Goal: Information Seeking & Learning: Learn about a topic

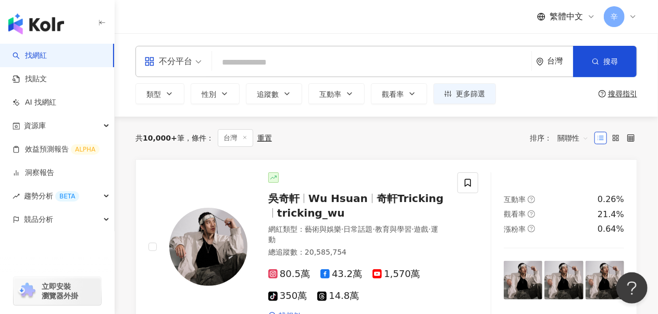
click at [635, 16] on icon at bounding box center [633, 17] width 4 height 2
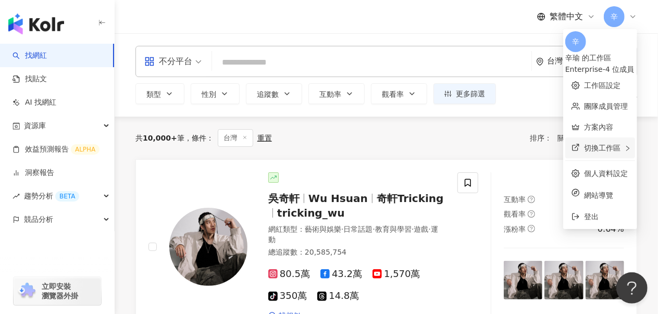
click at [587, 146] on span "切換工作區" at bounding box center [602, 148] width 36 height 8
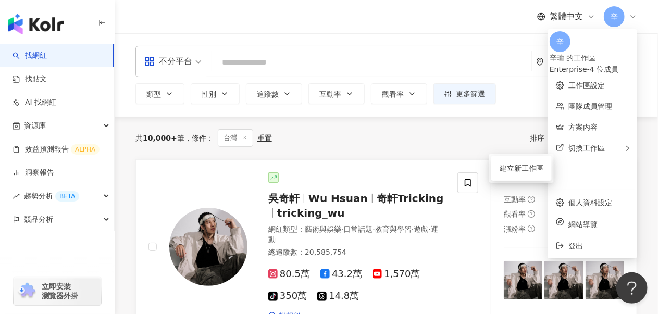
click at [583, 10] on div "繁體中文 辛" at bounding box center [587, 16] width 100 height 21
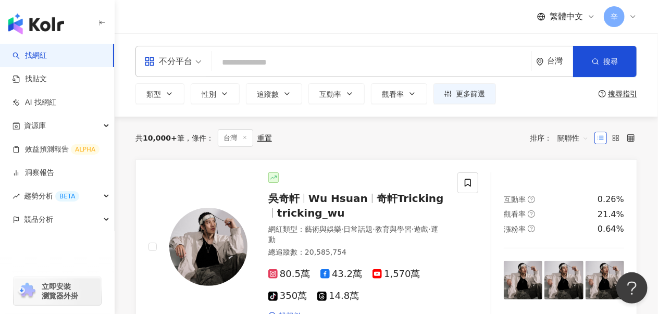
click at [599, 18] on div "繁體中文 辛" at bounding box center [587, 16] width 100 height 21
click at [595, 18] on div "繁體中文 辛" at bounding box center [587, 16] width 100 height 21
click at [587, 17] on icon at bounding box center [591, 17] width 8 height 8
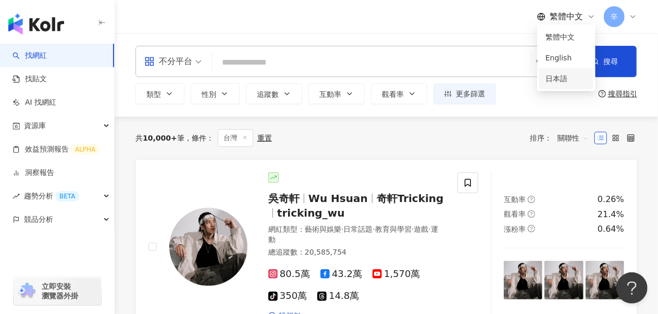
click at [563, 84] on div "日本語" at bounding box center [567, 78] width 42 height 11
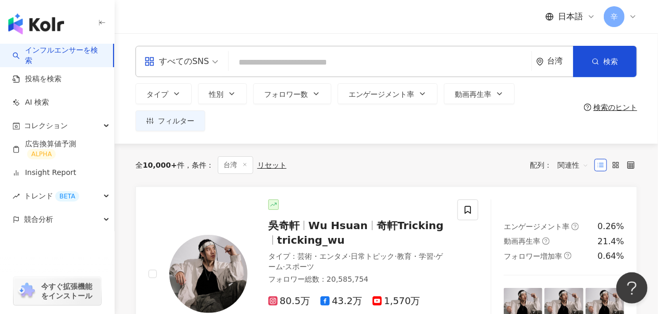
click at [636, 16] on icon at bounding box center [633, 17] width 8 height 8
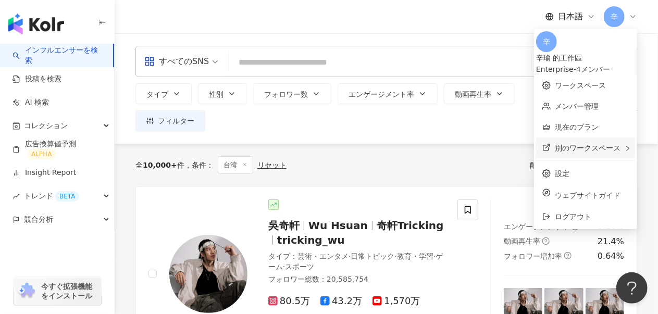
click at [612, 143] on div "別のワークスペース" at bounding box center [585, 148] width 99 height 21
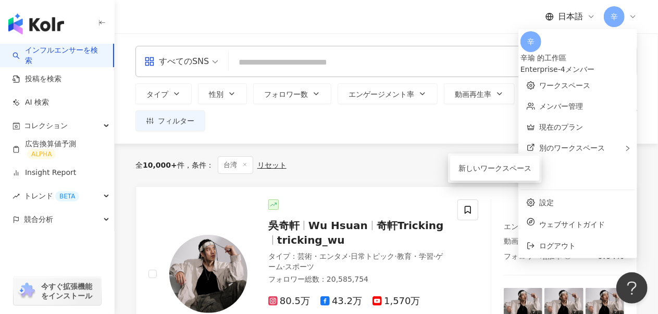
click at [601, 52] on div "辛瑜 的工作區" at bounding box center [578, 57] width 115 height 11
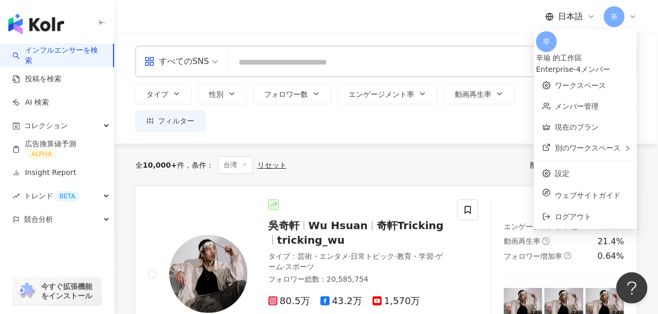
drag, startPoint x: 418, startPoint y: 140, endPoint x: 409, endPoint y: 136, distance: 10.1
click at [418, 156] on div "全 10,000+ 件 条件 ： 台湾 リセット 配列： 関連性" at bounding box center [386, 165] width 502 height 18
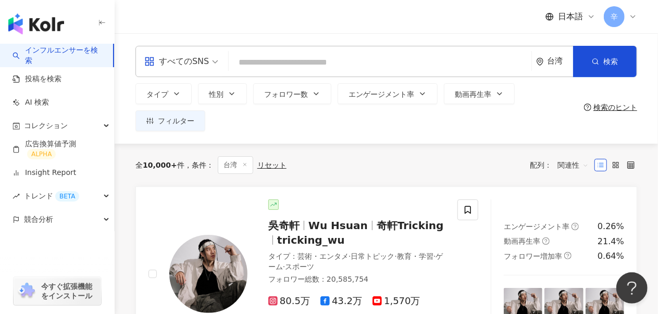
click at [636, 14] on icon at bounding box center [633, 17] width 8 height 8
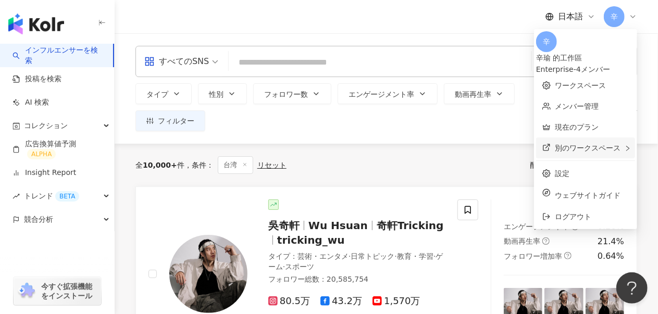
click at [595, 146] on span "別のワークスペース" at bounding box center [588, 148] width 66 height 8
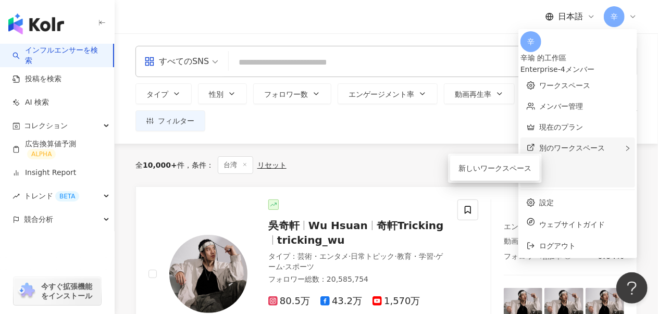
click at [570, 146] on div "別のワークスペース 新しいワークスペース" at bounding box center [578, 163] width 115 height 50
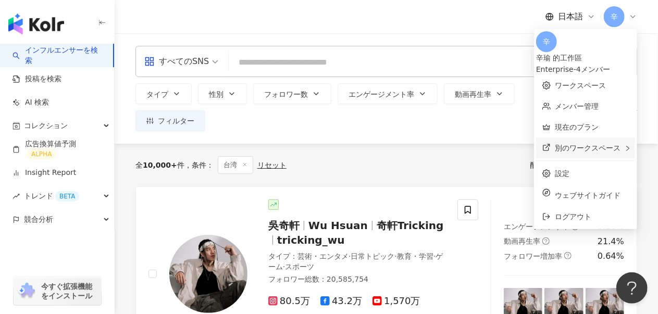
click at [577, 146] on span "別のワークスペース" at bounding box center [588, 148] width 66 height 8
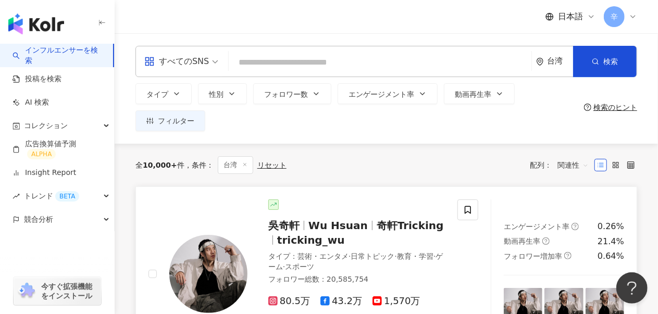
click at [377, 219] on span "奇軒Tricking" at bounding box center [410, 225] width 67 height 13
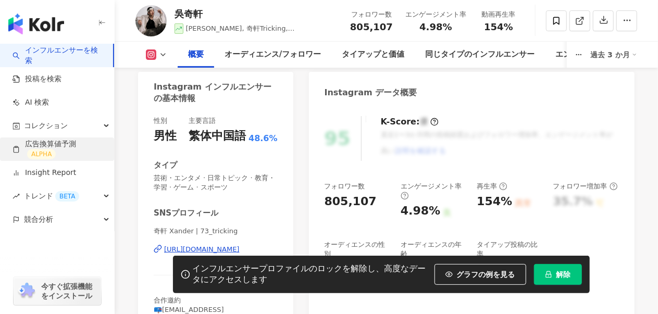
scroll to position [249, 0]
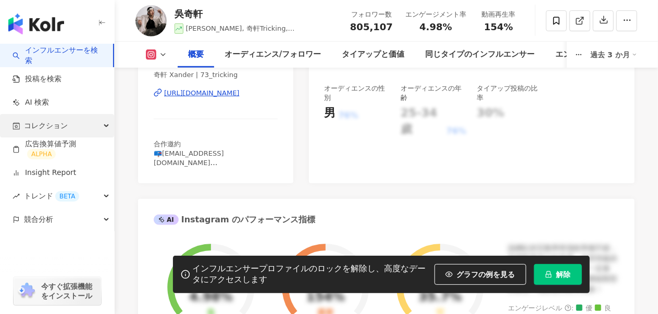
click at [67, 121] on div "コレクション" at bounding box center [57, 125] width 114 height 23
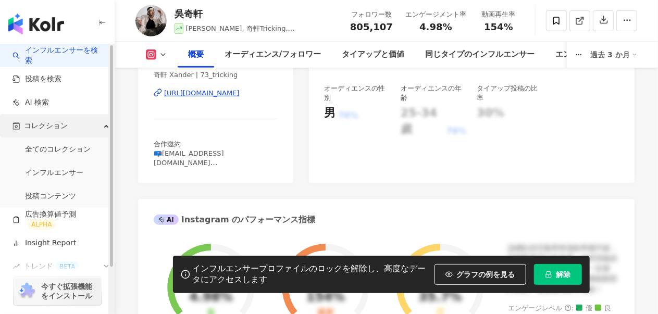
click at [70, 126] on div "コレクション" at bounding box center [57, 125] width 114 height 23
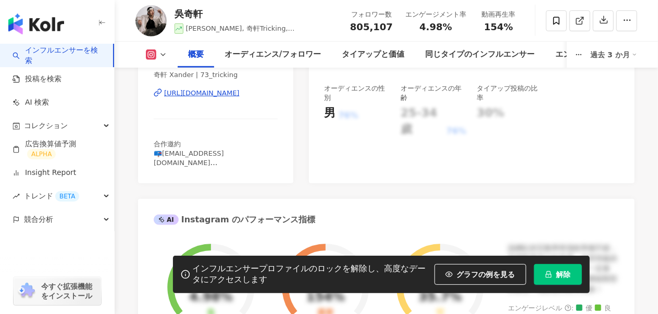
scroll to position [0, 0]
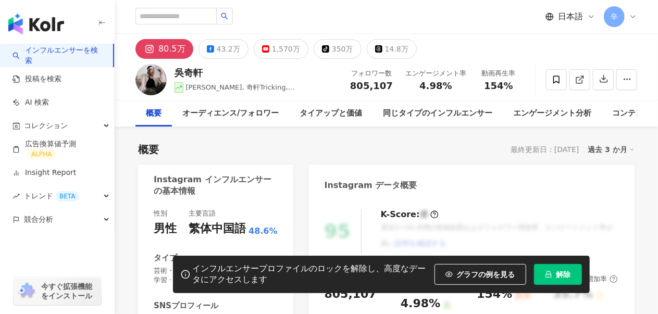
click at [634, 14] on icon at bounding box center [633, 17] width 8 height 8
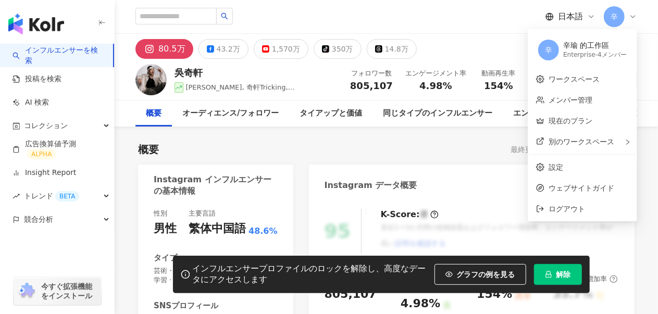
click at [552, 50] on span "辛" at bounding box center [548, 49] width 7 height 11
click at [601, 44] on div "辛瑜 的工作區" at bounding box center [595, 46] width 64 height 10
click at [599, 47] on div "辛瑜 的工作區" at bounding box center [595, 46] width 64 height 10
click at [614, 59] on div "Enterprise - 4メンバー" at bounding box center [595, 55] width 64 height 9
click at [610, 51] on div "Enterprise - 4メンバー" at bounding box center [595, 55] width 64 height 9
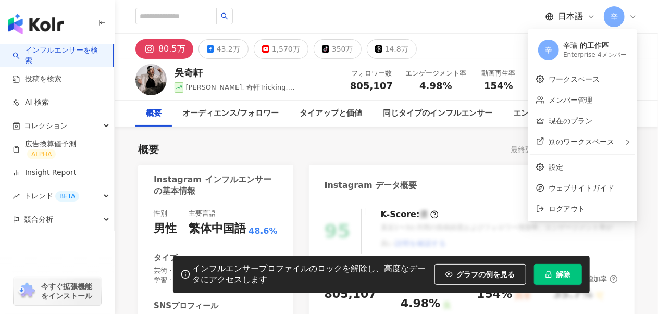
click at [590, 47] on div "辛瑜 的工作區" at bounding box center [595, 46] width 64 height 10
click at [586, 80] on link "ワークスペース" at bounding box center [574, 79] width 51 height 8
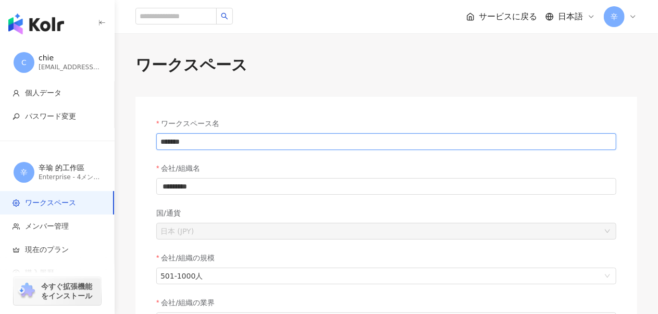
drag, startPoint x: 206, startPoint y: 139, endPoint x: 245, endPoint y: 122, distance: 41.8
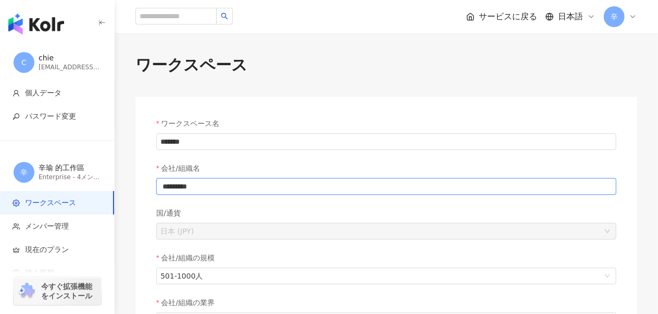
drag, startPoint x: 230, startPoint y: 188, endPoint x: 80, endPoint y: 177, distance: 150.4
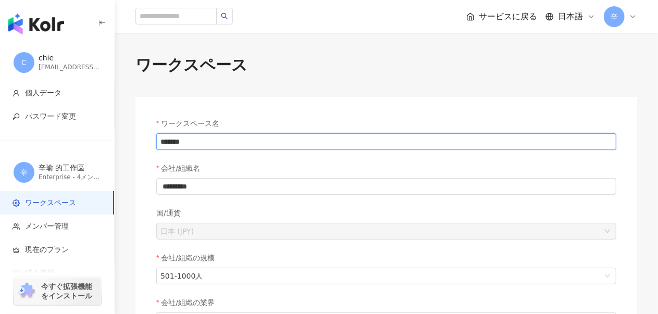
drag, startPoint x: 225, startPoint y: 142, endPoint x: 59, endPoint y: 133, distance: 166.0
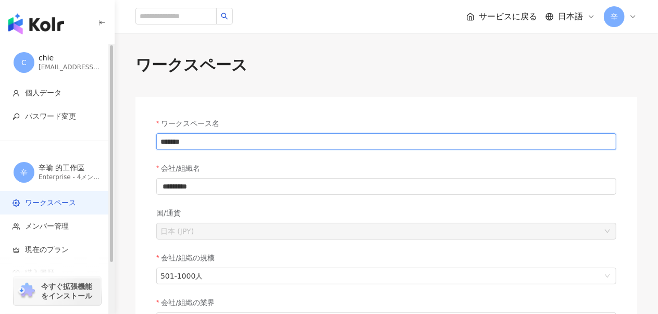
paste input "**"
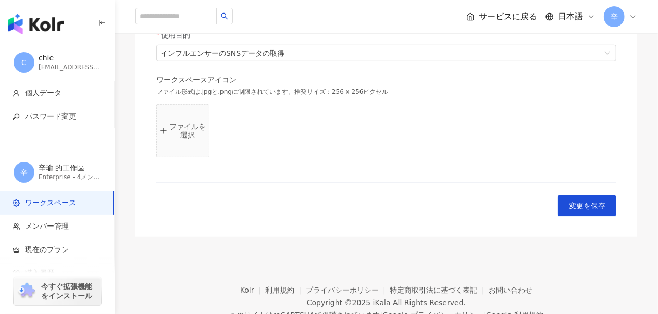
scroll to position [352, 0]
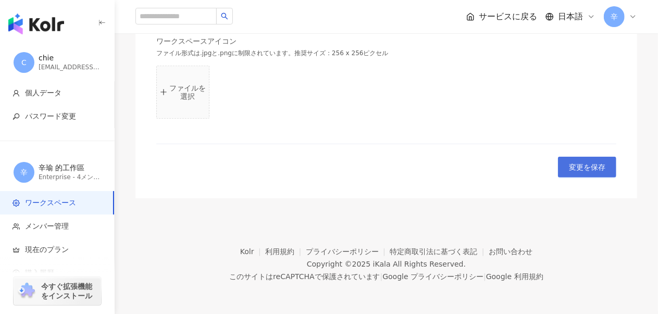
type input "**********"
click at [579, 163] on span "変更を保存" at bounding box center [587, 167] width 36 height 8
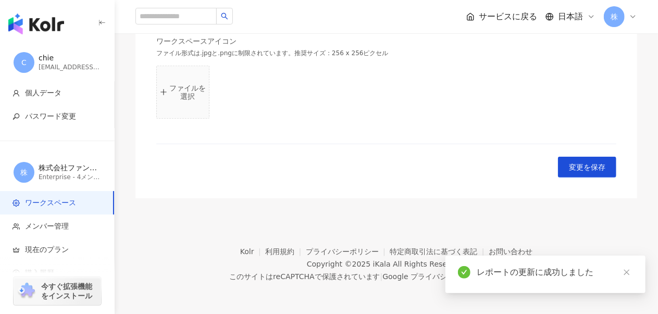
click at [634, 17] on icon at bounding box center [633, 17] width 8 height 8
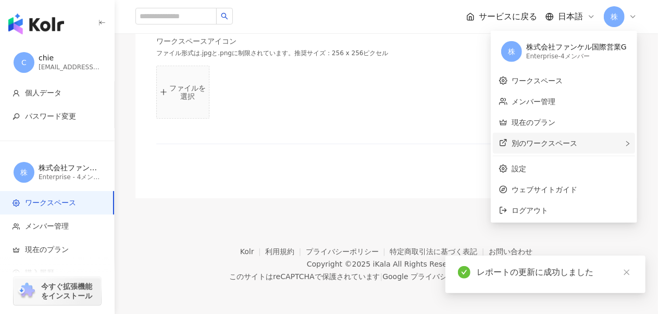
click at [569, 145] on span "別のワークスペース" at bounding box center [545, 143] width 66 height 8
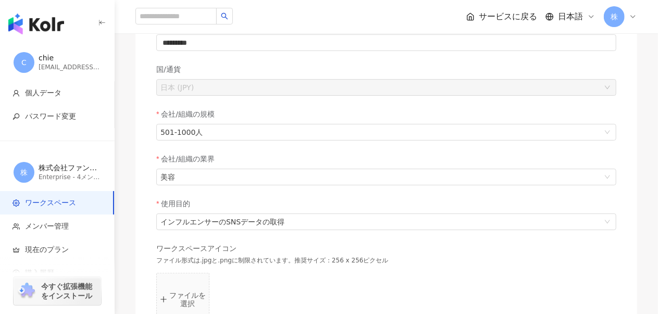
scroll to position [0, 0]
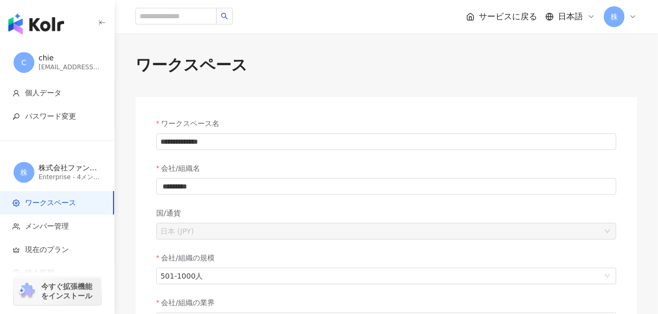
click at [628, 15] on div "株" at bounding box center [620, 16] width 33 height 21
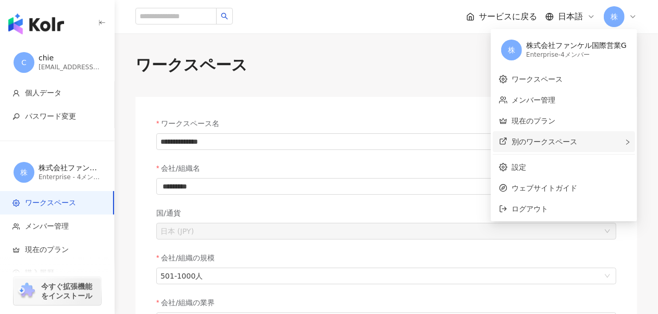
click at [581, 142] on div "別のワークスペース 新しいワークスペース" at bounding box center [564, 141] width 142 height 21
drag, startPoint x: 396, startPoint y: 54, endPoint x: 395, endPoint y: 46, distance: 7.3
click at [395, 47] on div "**********" at bounding box center [387, 291] width 544 height 516
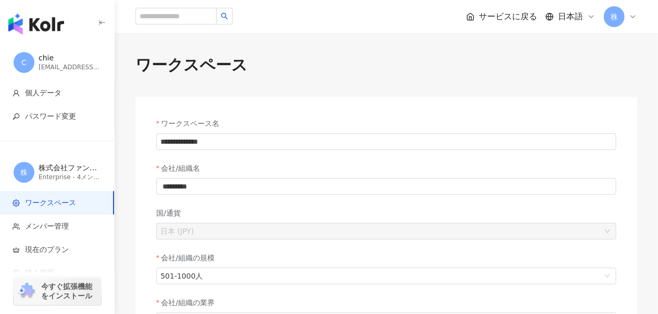
click at [520, 17] on span "サービスに戻る" at bounding box center [508, 16] width 58 height 11
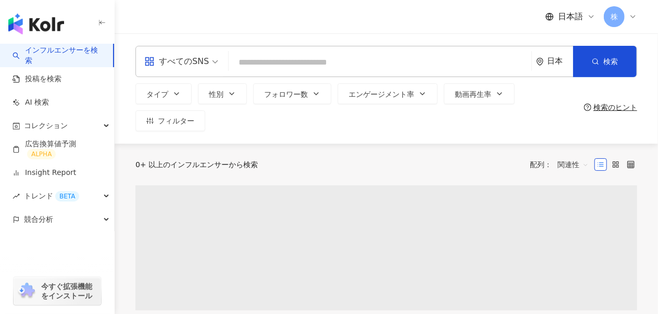
click at [550, 44] on div "すべてのSNS 日本 検索 タイプ 性別 フォロワー数 エンゲージメント率 動画再生率 フィルター 検索のヒント" at bounding box center [387, 88] width 544 height 110
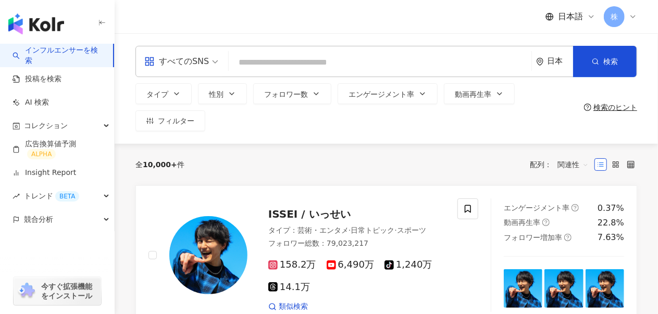
click at [553, 60] on div "日本" at bounding box center [560, 61] width 26 height 9
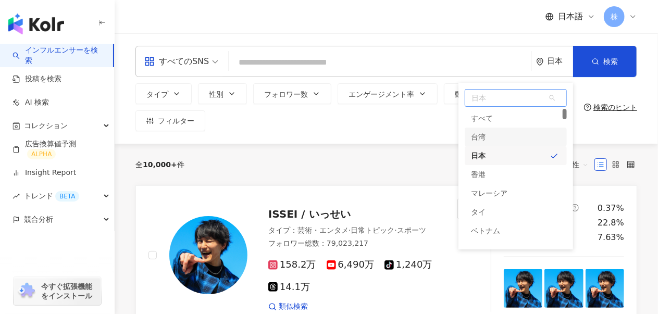
click at [524, 141] on div "台湾" at bounding box center [516, 137] width 102 height 19
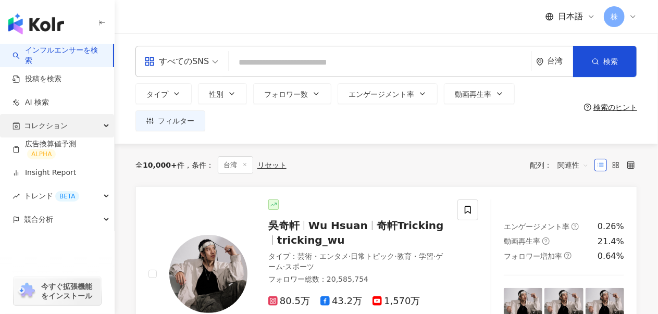
click at [56, 122] on div "コレクション" at bounding box center [57, 125] width 114 height 23
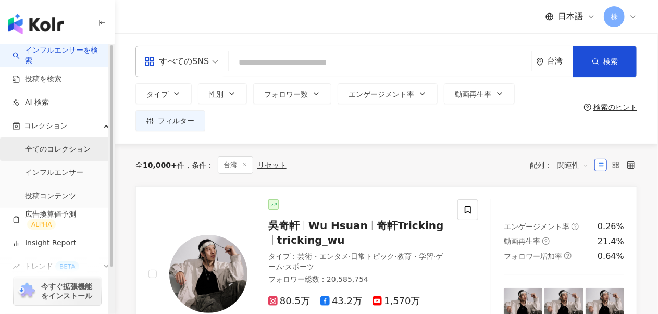
click at [59, 144] on link "全てのコレクション" at bounding box center [58, 149] width 66 height 10
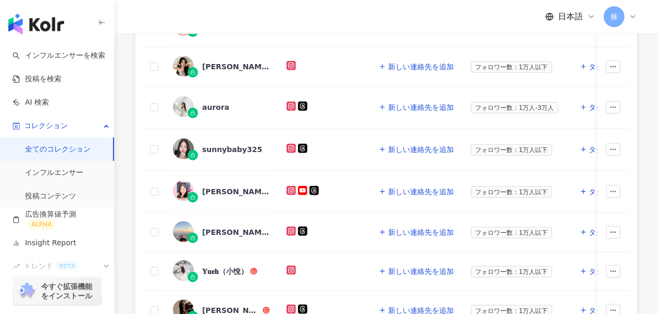
scroll to position [656, 0]
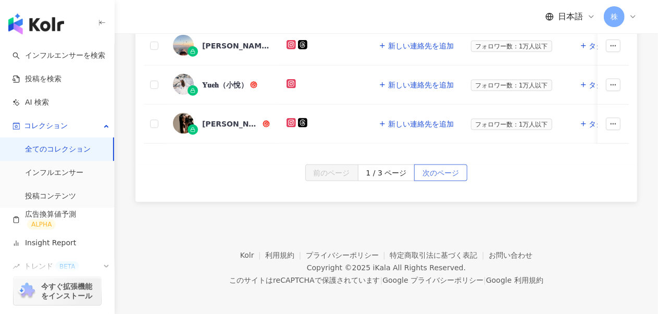
click at [433, 168] on span "次のページ" at bounding box center [441, 173] width 36 height 17
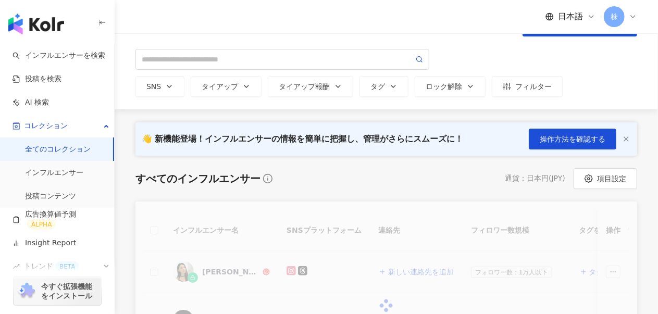
scroll to position [0, 0]
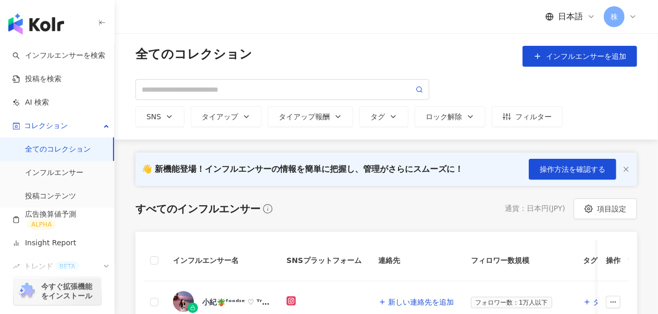
click at [623, 168] on icon "button" at bounding box center [626, 169] width 8 height 8
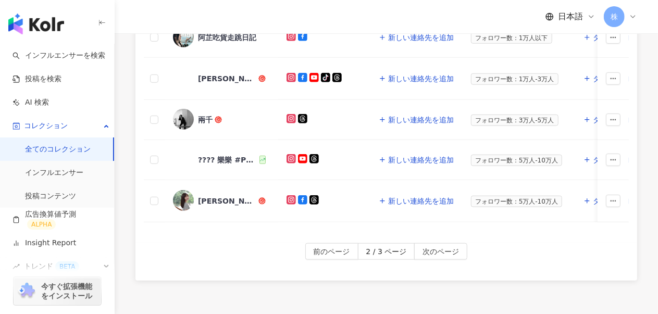
scroll to position [596, 0]
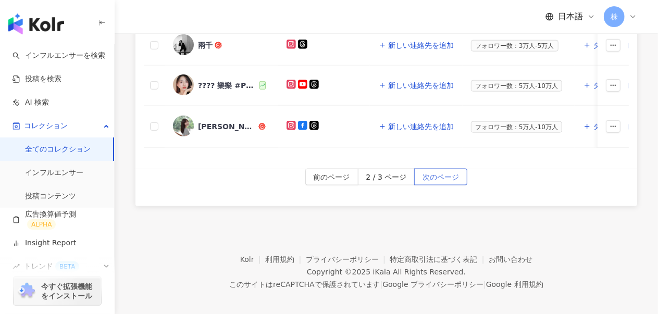
click at [426, 170] on span "次のページ" at bounding box center [441, 177] width 36 height 17
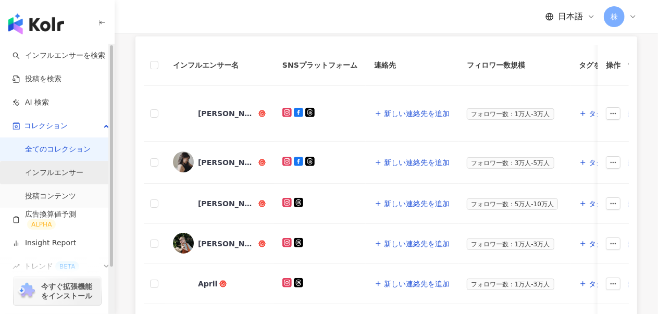
scroll to position [97, 0]
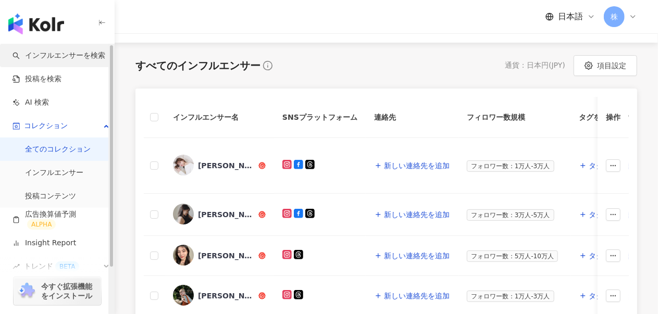
click at [75, 55] on link "インフルエンサーを検索" at bounding box center [59, 56] width 93 height 10
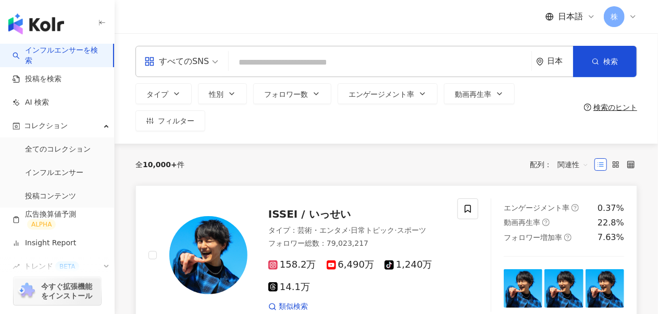
click at [377, 239] on div "フォロワー総数 ： 79,023,217" at bounding box center [356, 244] width 177 height 10
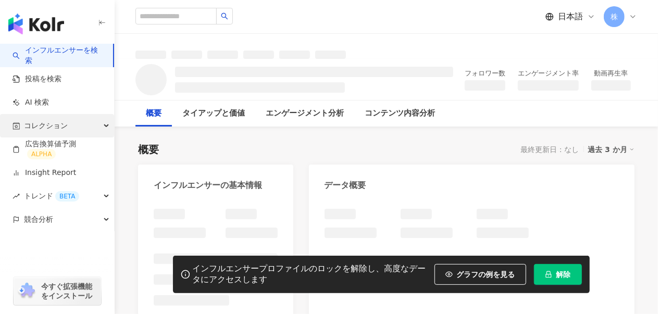
click at [52, 126] on span "コレクション" at bounding box center [46, 125] width 44 height 23
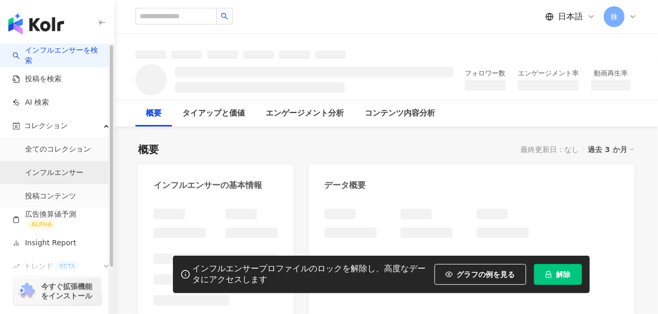
click at [52, 171] on link "インフルエンサー" at bounding box center [54, 173] width 58 height 10
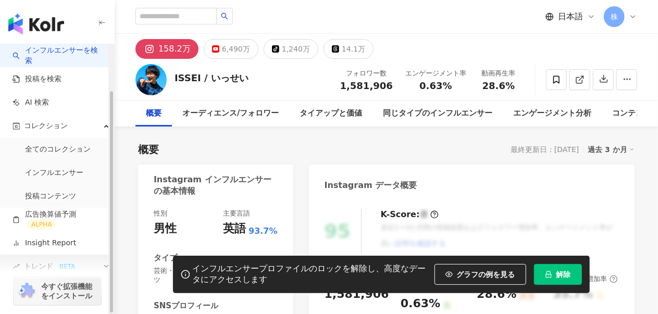
scroll to position [56, 0]
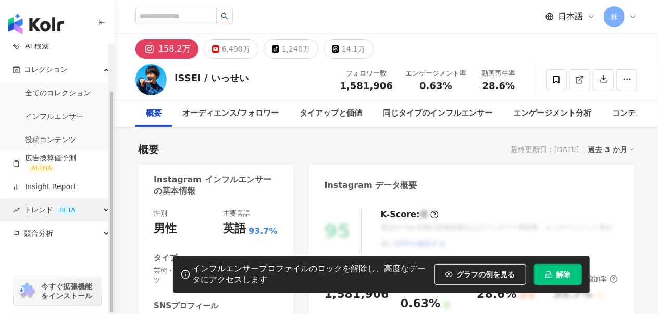
click at [95, 209] on div "トレンド BETA" at bounding box center [57, 210] width 114 height 23
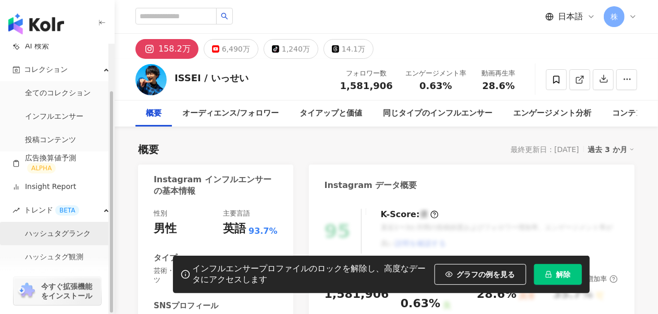
click at [91, 231] on link "ハッシュタグランク" at bounding box center [58, 234] width 66 height 10
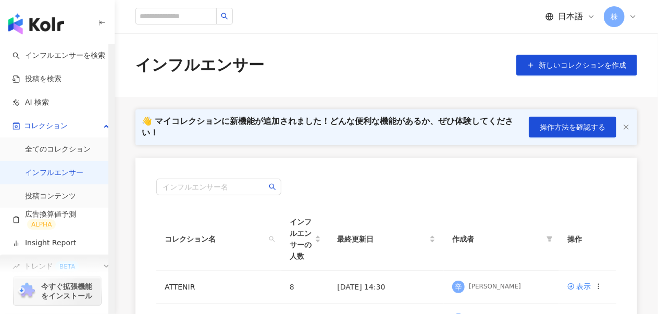
scroll to position [56, 0]
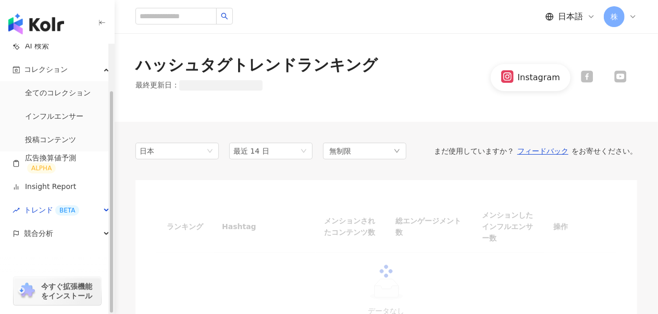
click at [66, 232] on div "競合分析" at bounding box center [57, 233] width 114 height 23
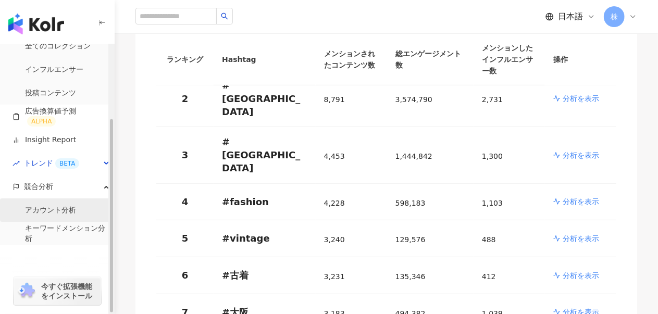
scroll to position [0, 0]
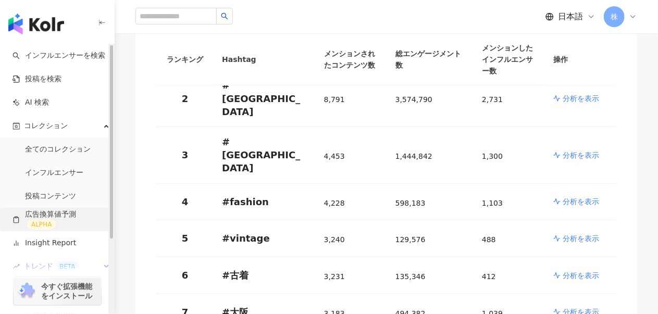
click at [59, 223] on link "広告換算値予測 ALPHA" at bounding box center [59, 219] width 93 height 21
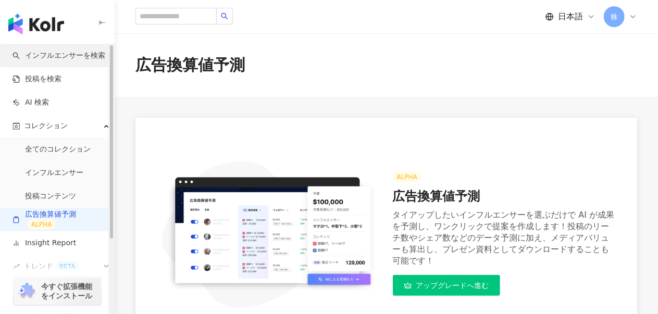
click at [77, 53] on link "インフルエンサーを検索" at bounding box center [59, 56] width 93 height 10
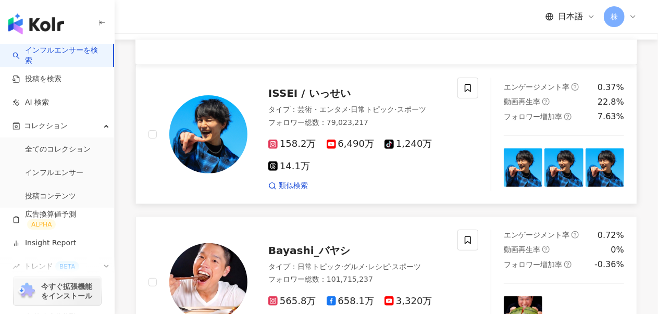
scroll to position [52, 0]
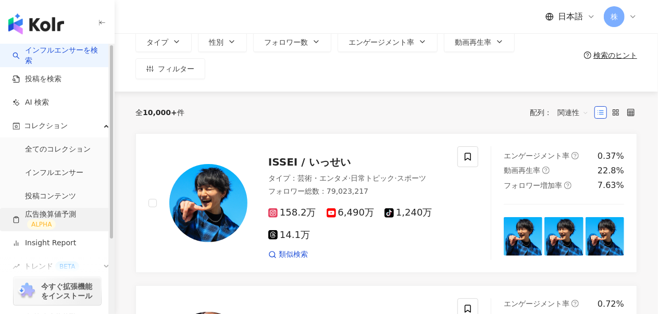
click at [63, 218] on link "広告換算値予測 ALPHA" at bounding box center [59, 219] width 93 height 21
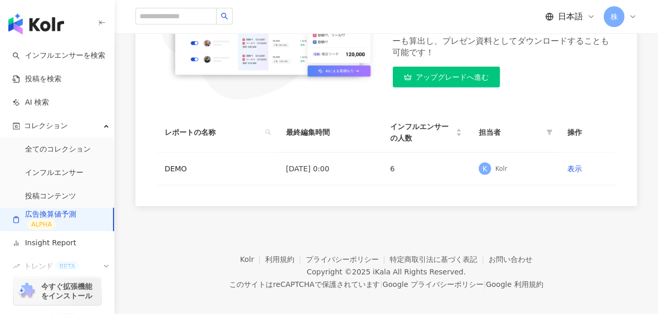
scroll to position [216, 0]
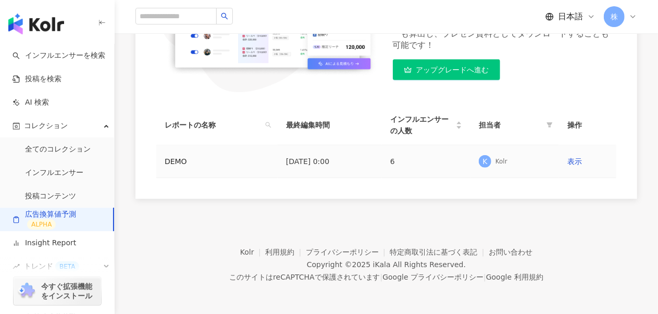
click at [340, 167] on td "[DATE] 0:00" at bounding box center [330, 161] width 104 height 33
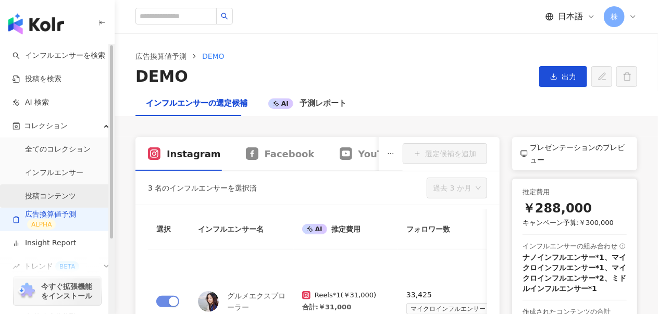
click at [54, 202] on link "投稿コンテンツ" at bounding box center [50, 196] width 51 height 10
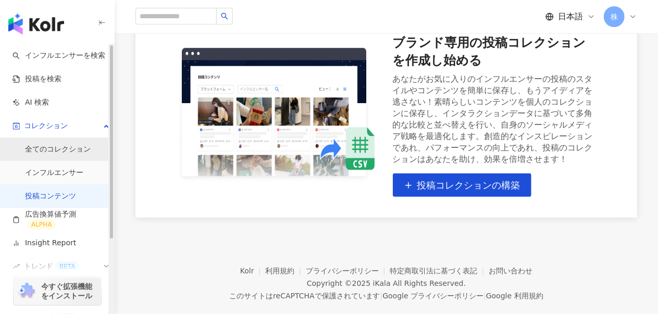
scroll to position [52, 0]
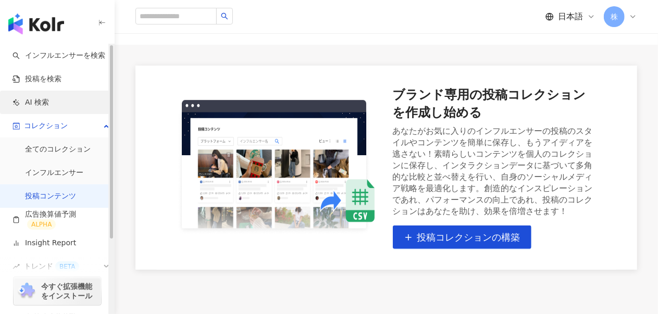
click at [45, 97] on link "AI 検索" at bounding box center [31, 102] width 36 height 10
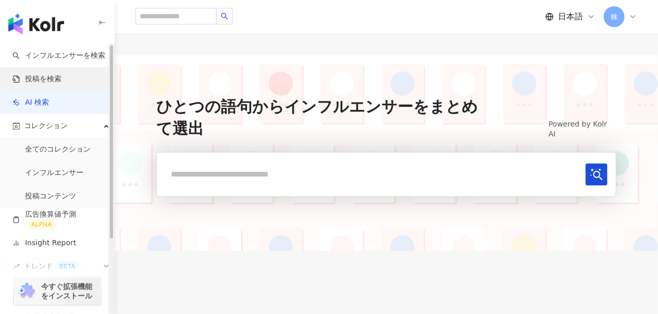
click at [61, 78] on link "投稿を検索" at bounding box center [37, 79] width 49 height 10
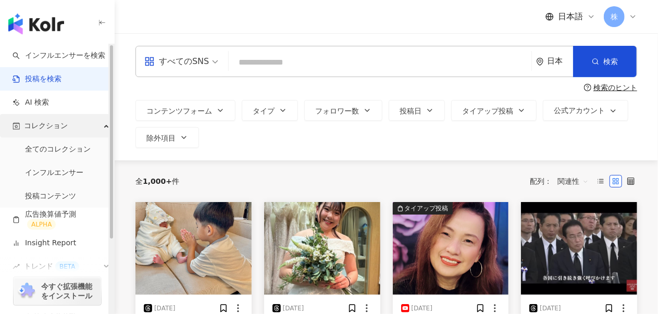
click at [63, 118] on div "コレクション" at bounding box center [57, 125] width 114 height 23
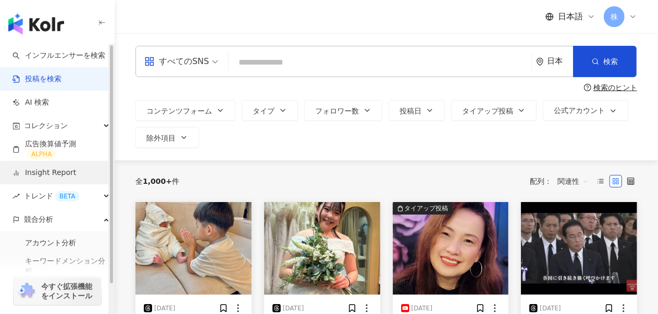
click at [66, 170] on link "Insight Report" at bounding box center [45, 173] width 64 height 10
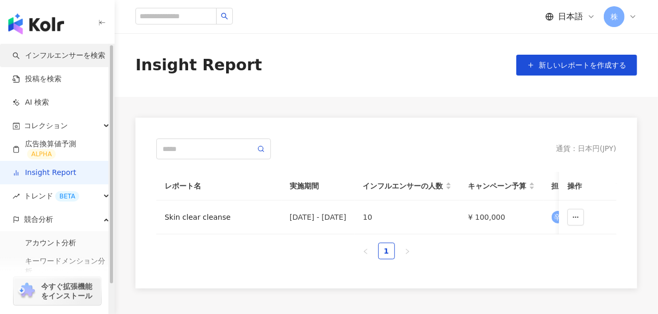
click at [52, 59] on link "インフルエンサーを検索" at bounding box center [59, 56] width 93 height 10
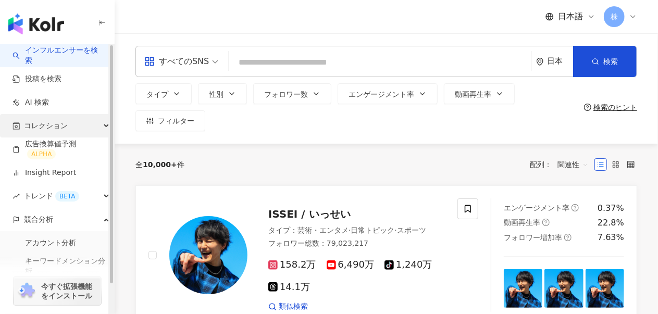
click at [46, 128] on span "コレクション" at bounding box center [46, 125] width 44 height 23
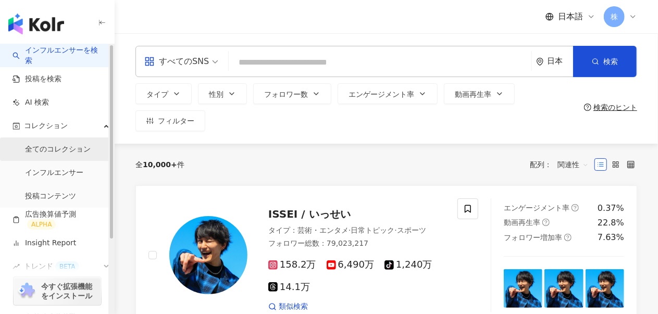
click at [70, 149] on link "全てのコレクション" at bounding box center [58, 149] width 66 height 10
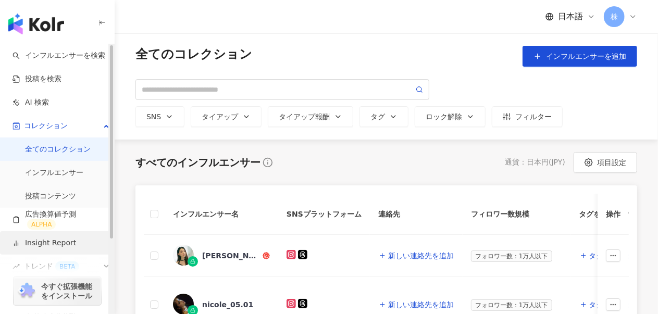
click at [51, 246] on link "Insight Report" at bounding box center [45, 243] width 64 height 10
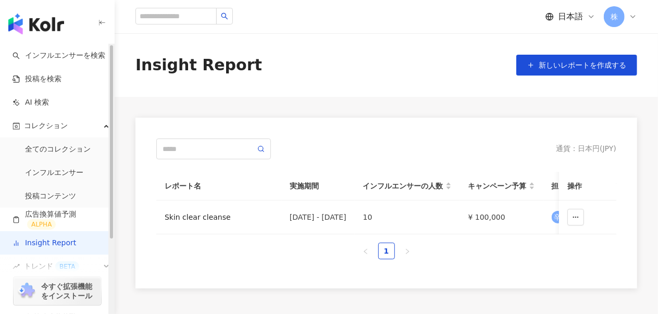
scroll to position [52, 0]
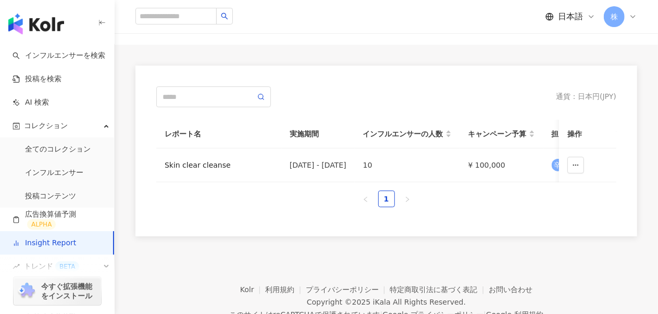
drag, startPoint x: 498, startPoint y: 190, endPoint x: 583, endPoint y: 194, distance: 85.6
click at [583, 194] on div "レポート名 実施期間 インフルエンサーの人数 キャンペーン予算 担当者 操作 Skin clear cleanse [DATE] - [DATE] 10 ¥ …" at bounding box center [386, 164] width 460 height 88
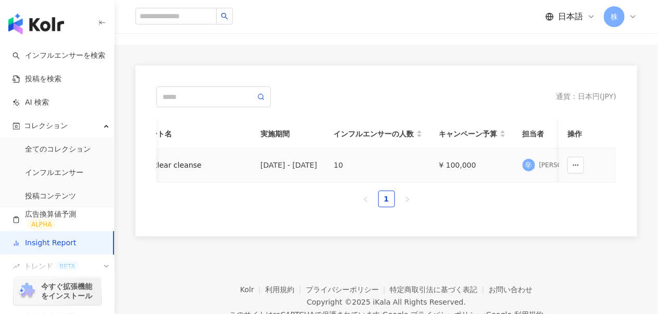
click at [326, 159] on td "[DATE] - [DATE]" at bounding box center [288, 166] width 73 height 34
click at [252, 162] on td "[DATE] - [DATE]" at bounding box center [288, 166] width 73 height 34
click at [165, 191] on div "レポート名 実施期間 インフルエンサーの人数 キャンペーン予算 担当者 操作 Skin clear cleanse [DATE] - [DATE] 10 ¥ …" at bounding box center [386, 164] width 460 height 88
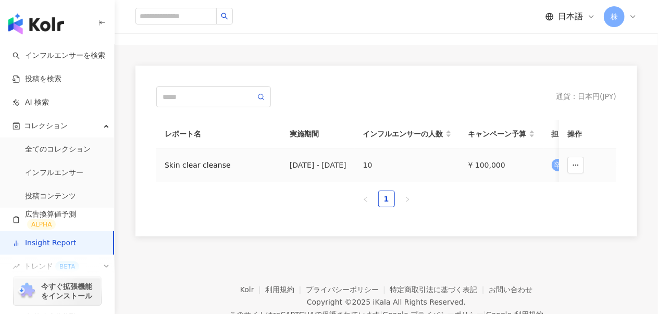
click at [179, 161] on div "Skin clear cleanse" at bounding box center [219, 164] width 108 height 11
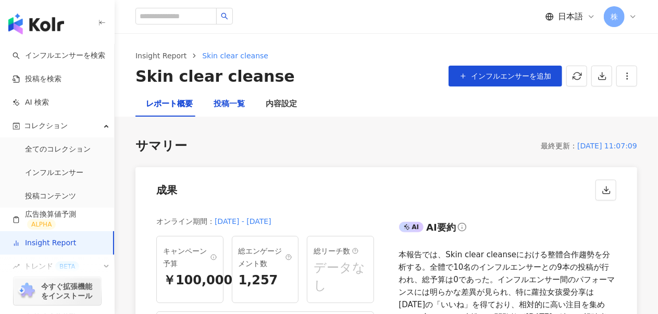
click at [231, 101] on div "投稿一覧" at bounding box center [229, 104] width 31 height 13
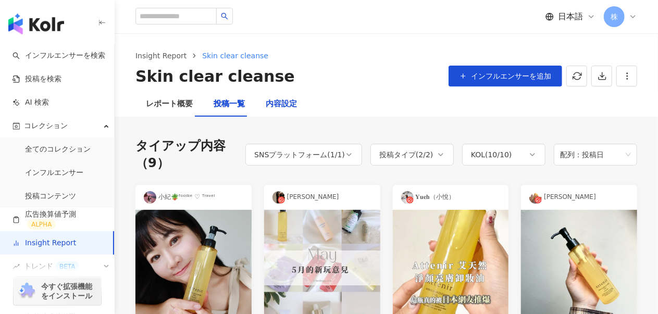
click at [274, 106] on div "内容設定" at bounding box center [281, 104] width 31 height 13
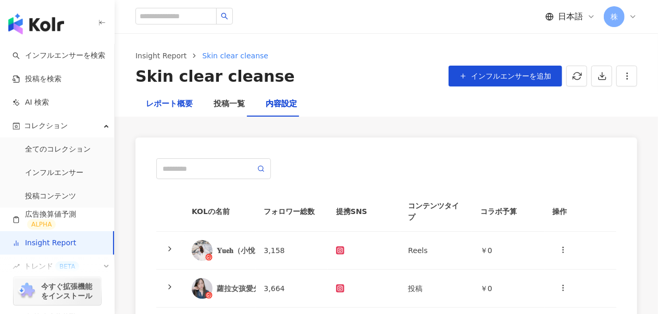
drag, startPoint x: 179, startPoint y: 103, endPoint x: 186, endPoint y: 98, distance: 7.8
click at [179, 103] on div "レポート概要" at bounding box center [169, 104] width 47 height 13
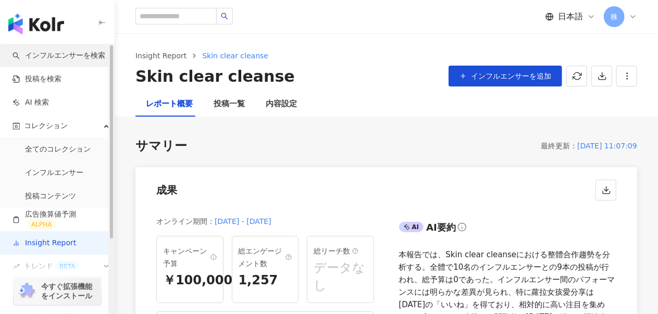
click at [54, 60] on link "インフルエンサーを検索" at bounding box center [59, 56] width 93 height 10
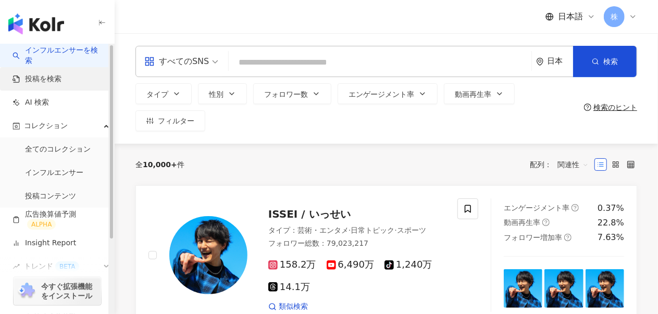
click at [61, 80] on link "投稿を検索" at bounding box center [37, 79] width 49 height 10
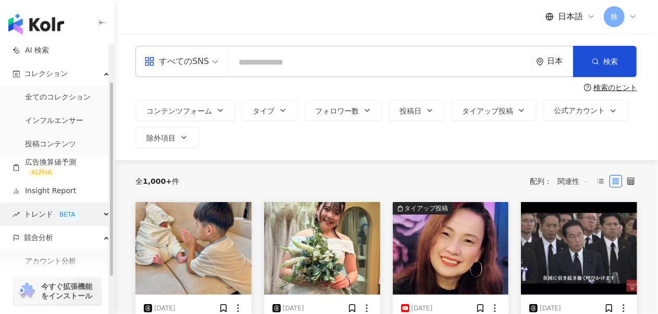
scroll to position [103, 0]
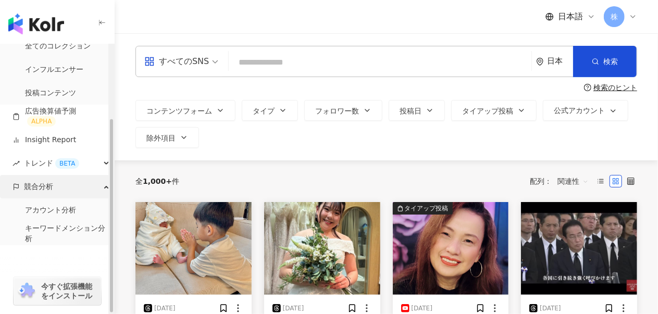
click at [54, 190] on div "競合分析" at bounding box center [57, 186] width 114 height 23
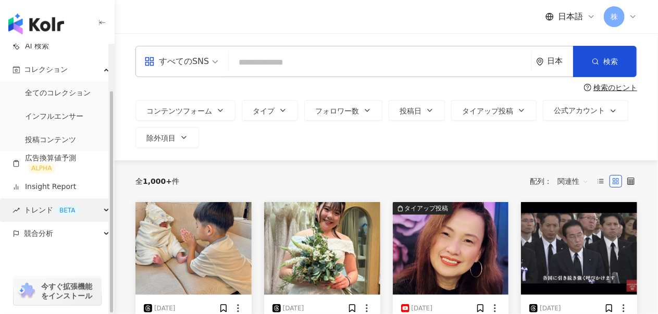
scroll to position [52, 0]
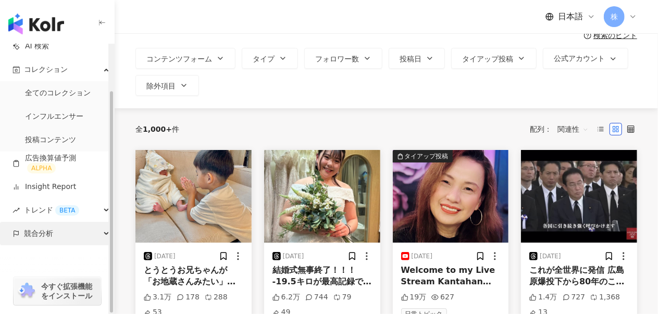
click at [52, 233] on span "競合分析" at bounding box center [38, 233] width 29 height 23
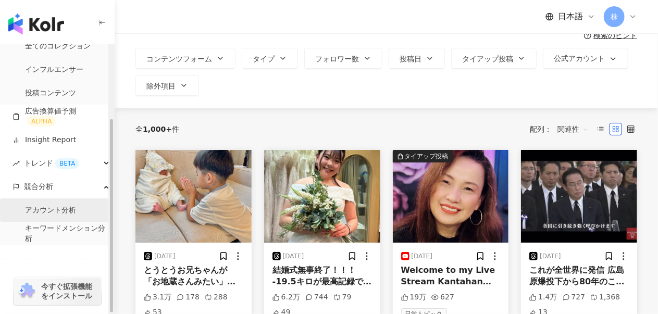
scroll to position [104, 0]
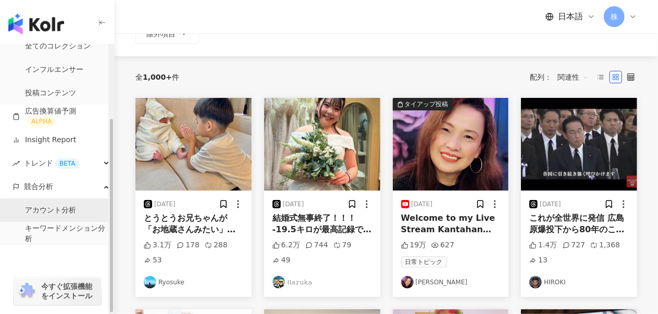
click at [71, 212] on link "アカウント分析" at bounding box center [50, 210] width 51 height 10
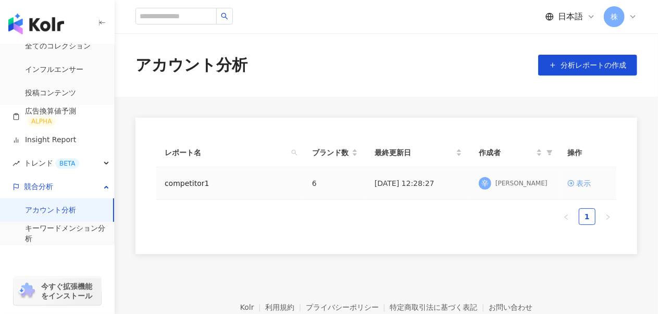
click at [578, 185] on div "表示" at bounding box center [583, 183] width 15 height 11
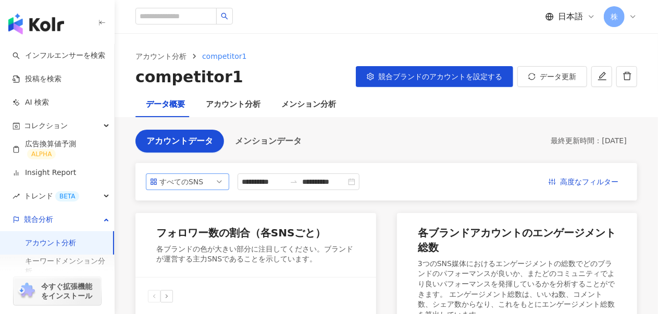
click at [193, 184] on div "すべてのSNS" at bounding box center [176, 182] width 34 height 16
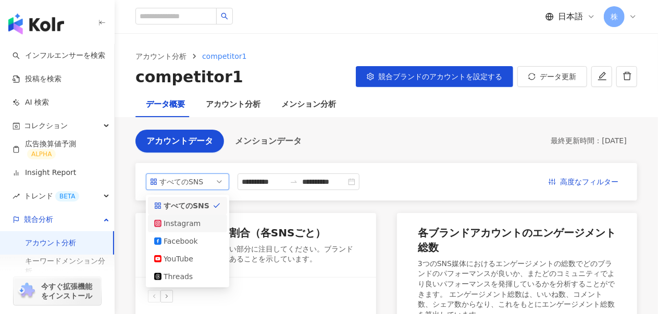
click at [204, 226] on div "Instagram" at bounding box center [187, 223] width 67 height 11
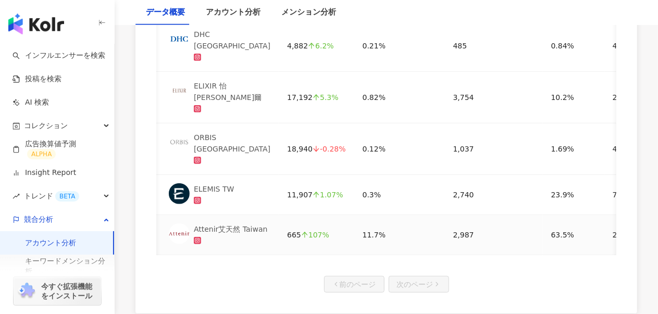
scroll to position [400, 0]
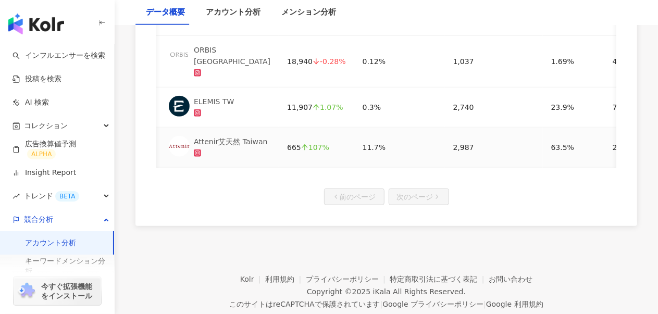
click at [389, 130] on td "11.7%" at bounding box center [399, 148] width 91 height 40
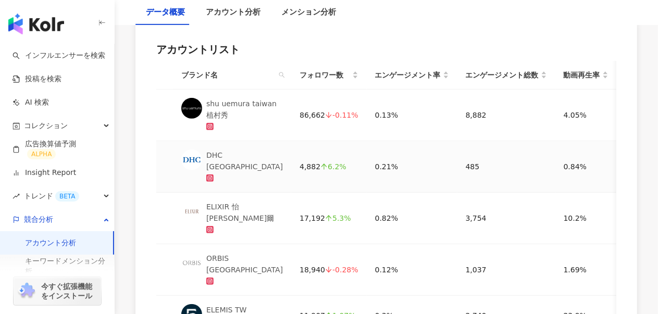
scroll to position [35, 0]
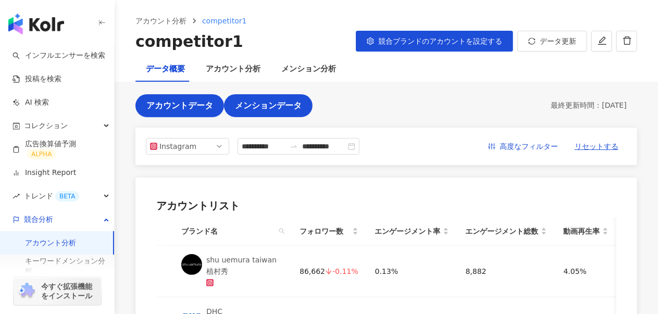
click at [235, 107] on span "メンションデータ" at bounding box center [268, 105] width 67 height 9
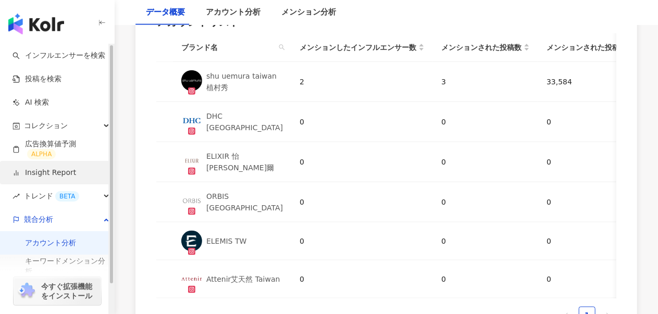
scroll to position [32, 0]
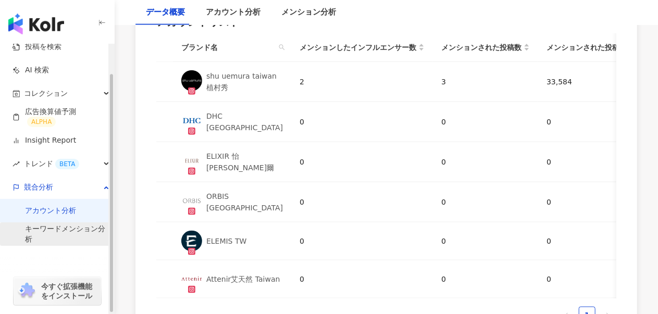
click at [57, 240] on link "キーワードメンション分析" at bounding box center [65, 234] width 81 height 20
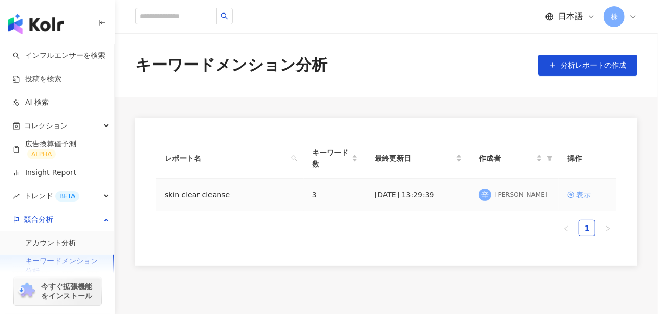
click at [584, 189] on div "表示" at bounding box center [583, 194] width 15 height 11
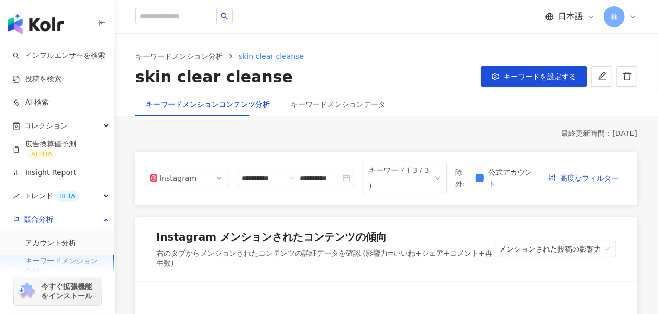
scroll to position [52, 0]
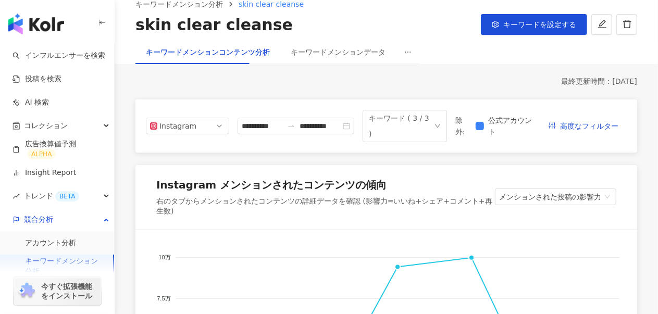
click at [52, 241] on link "アカウント分析" at bounding box center [50, 243] width 51 height 10
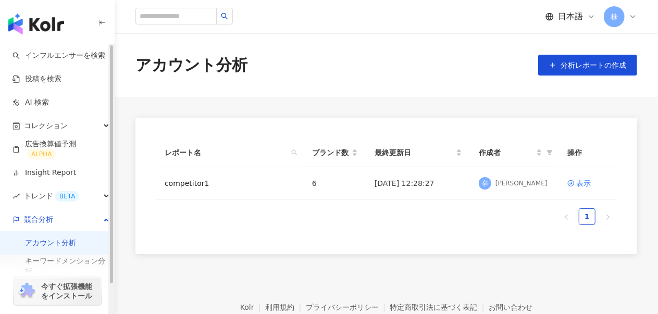
scroll to position [32, 0]
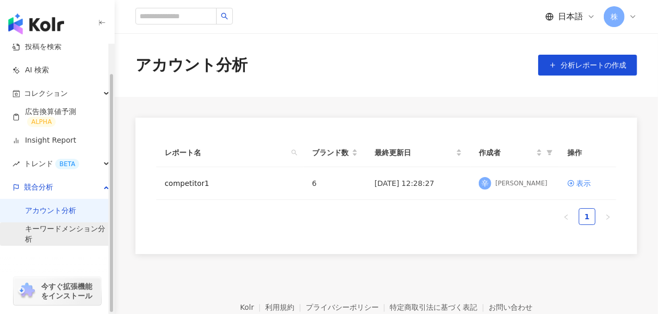
click at [56, 233] on link "キーワードメンション分析" at bounding box center [65, 234] width 81 height 20
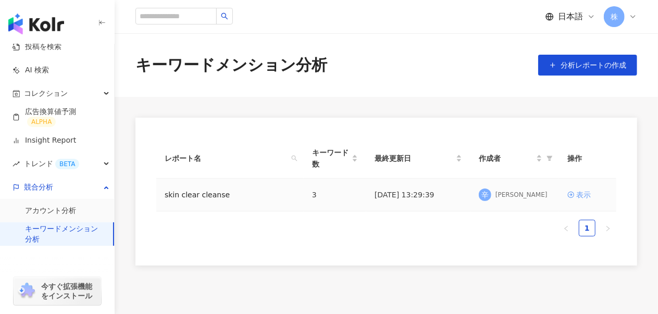
click at [586, 189] on div "表示" at bounding box center [583, 194] width 15 height 11
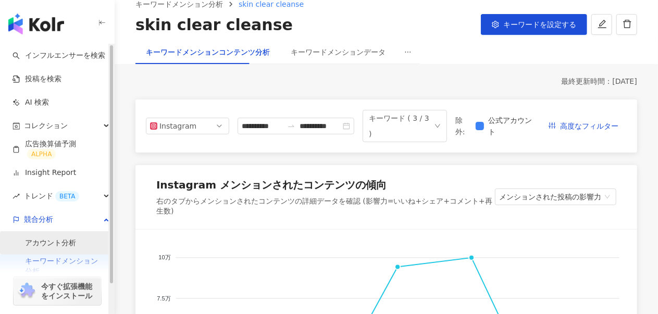
click at [68, 248] on link "アカウント分析" at bounding box center [50, 243] width 51 height 10
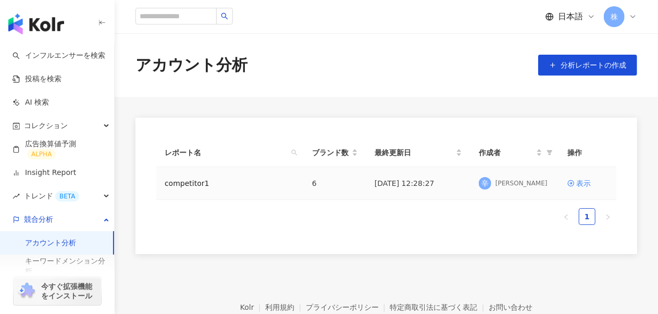
click at [586, 190] on td "表示" at bounding box center [587, 183] width 57 height 33
click at [583, 182] on div "表示" at bounding box center [583, 183] width 15 height 11
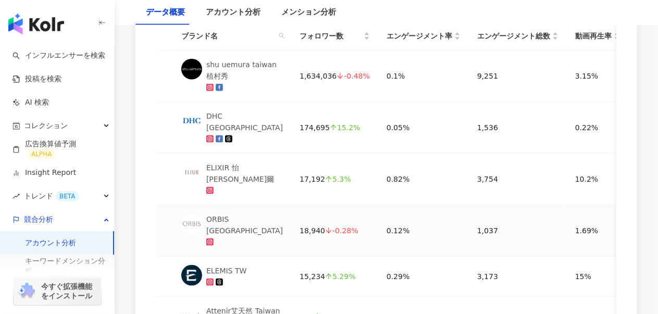
scroll to position [521, 0]
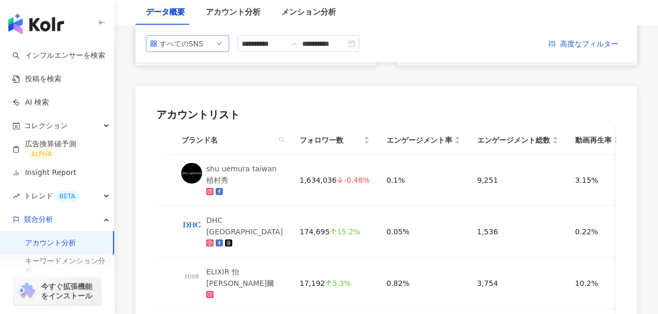
click at [216, 35] on div "すべてのSNS" at bounding box center [187, 43] width 83 height 17
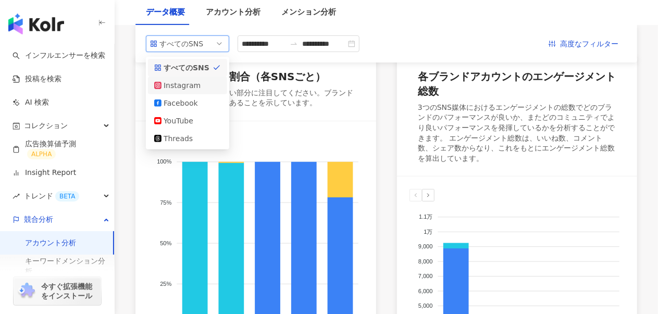
scroll to position [0, 0]
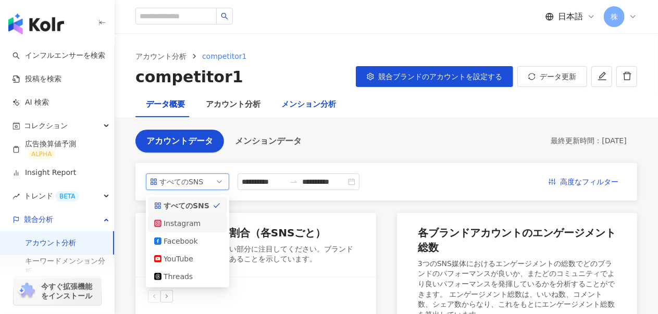
click at [288, 101] on div "メンション分析" at bounding box center [308, 104] width 55 height 13
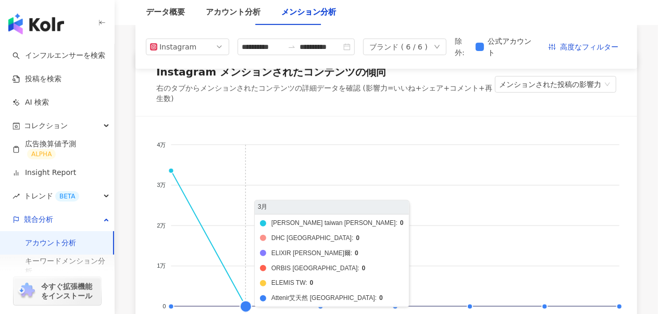
scroll to position [52, 0]
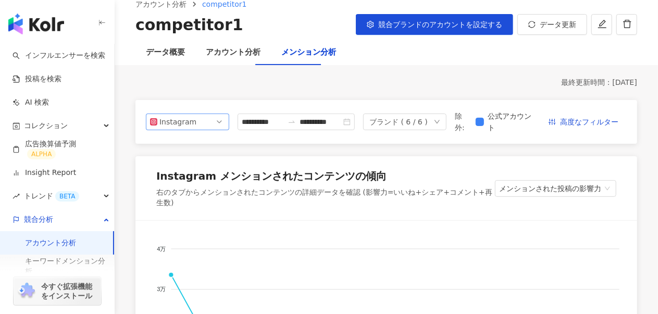
click at [173, 127] on div "Instagram" at bounding box center [176, 122] width 34 height 16
click at [173, 126] on div "Instagram" at bounding box center [176, 122] width 34 height 16
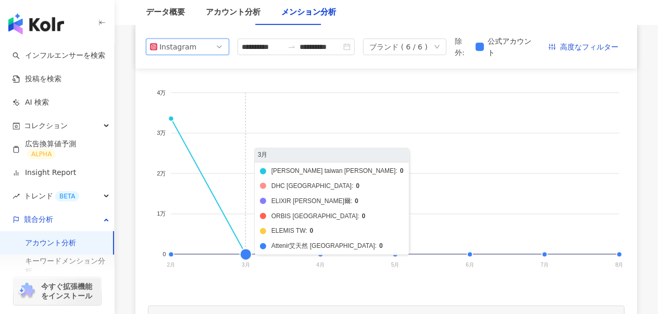
scroll to position [104, 0]
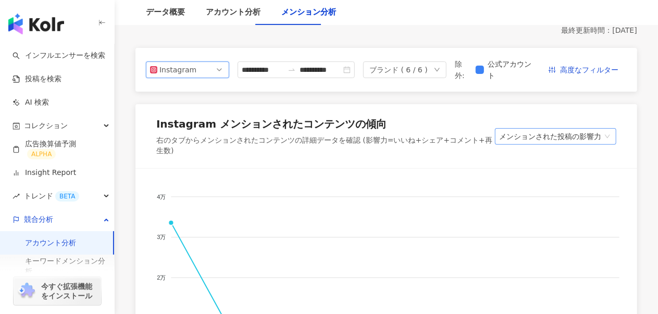
click at [587, 129] on span "メンションされた投稿の影響力" at bounding box center [555, 137] width 113 height 16
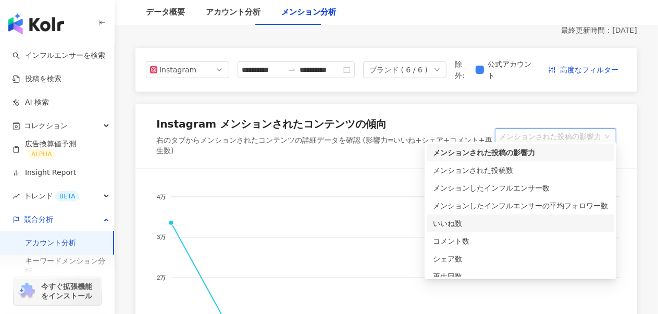
click at [534, 218] on div "いいね数" at bounding box center [520, 223] width 175 height 11
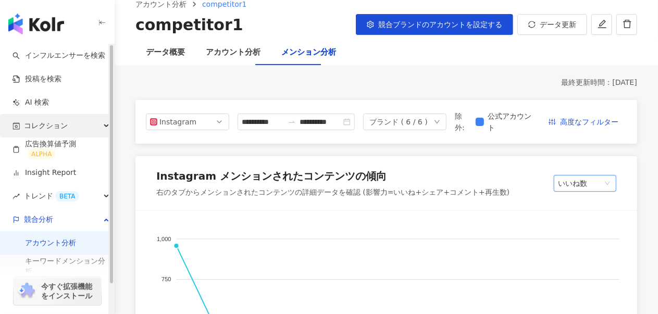
scroll to position [0, 0]
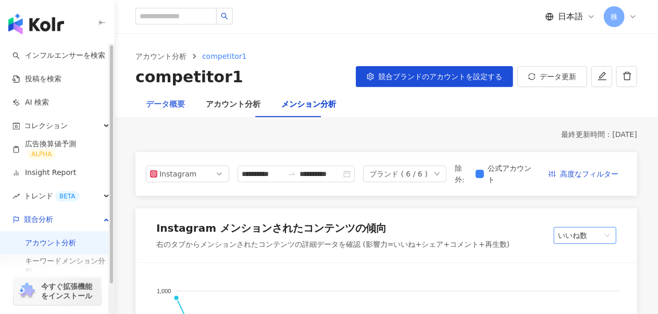
click at [166, 111] on div "データ概要" at bounding box center [165, 104] width 60 height 25
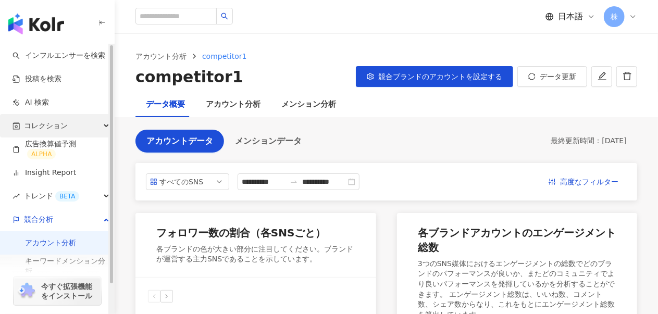
click at [55, 120] on div "コレクション" at bounding box center [57, 125] width 114 height 23
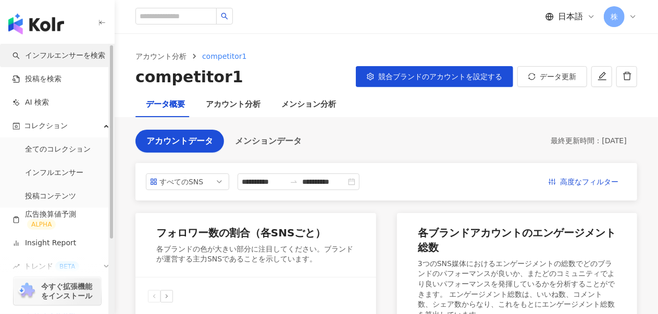
click at [72, 54] on link "インフルエンサーを検索" at bounding box center [59, 56] width 93 height 10
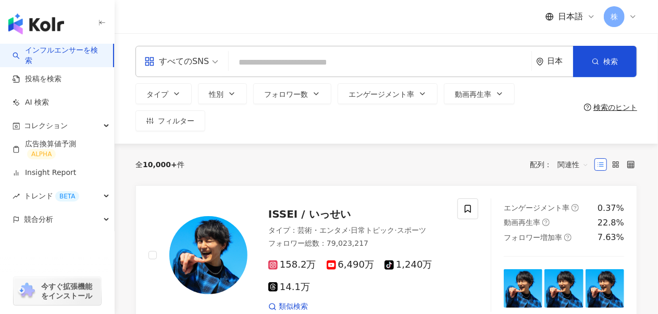
click at [339, 156] on div "全 10,000+ 件 配列： 関連性" at bounding box center [386, 164] width 502 height 17
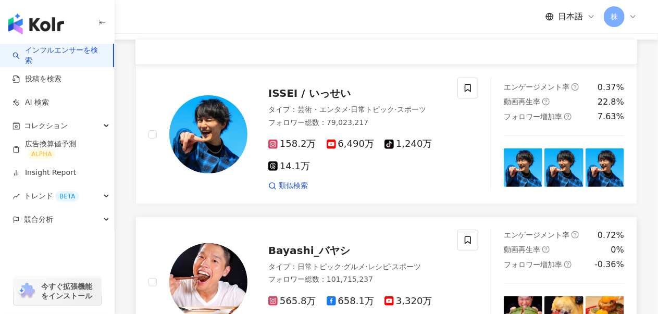
scroll to position [156, 0]
